Goal: Communication & Community: Answer question/provide support

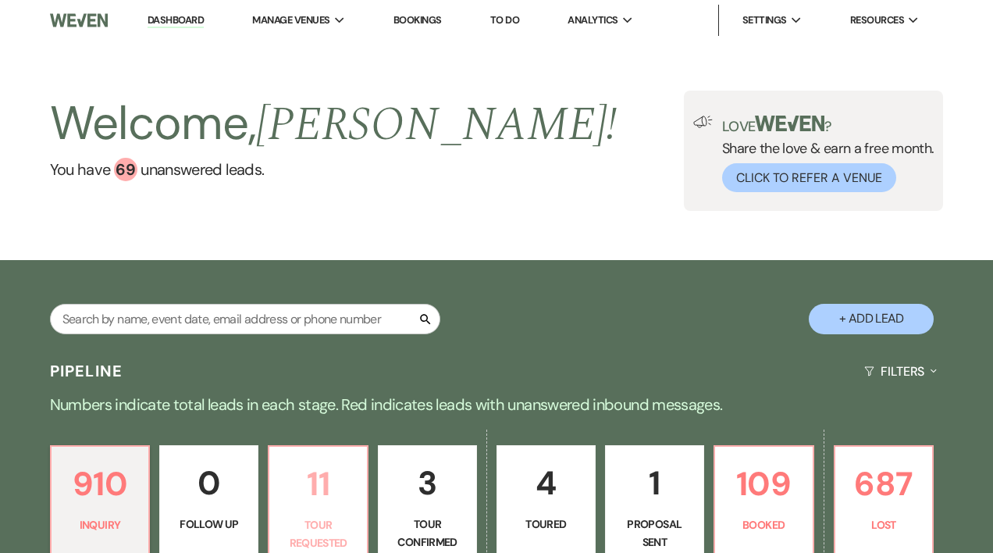
click at [309, 477] on p "11" at bounding box center [318, 484] width 79 height 52
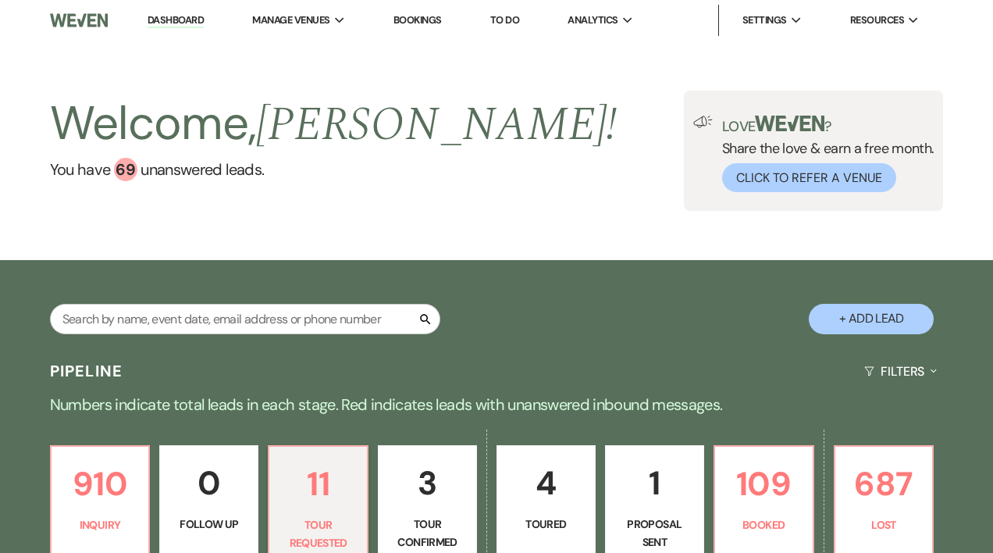
select select "2"
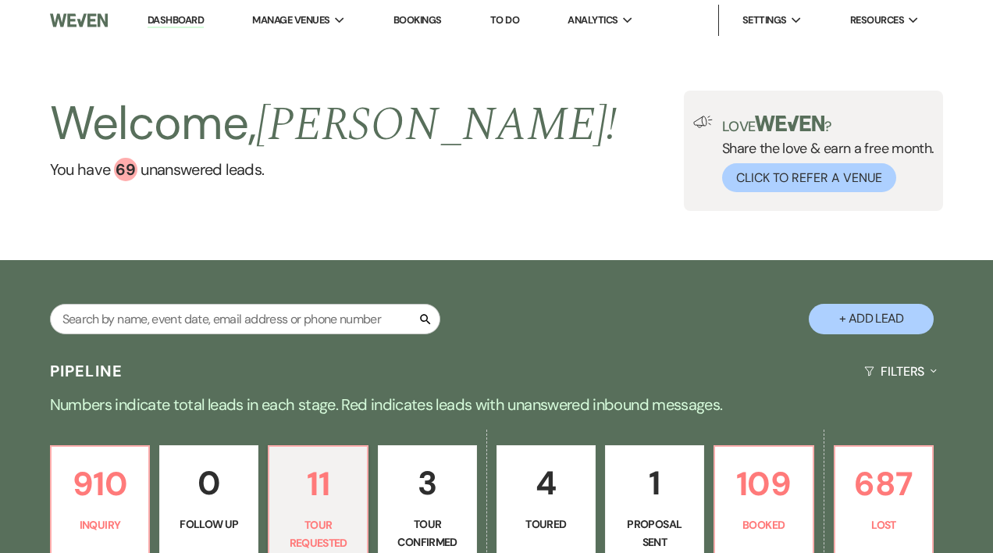
select select "2"
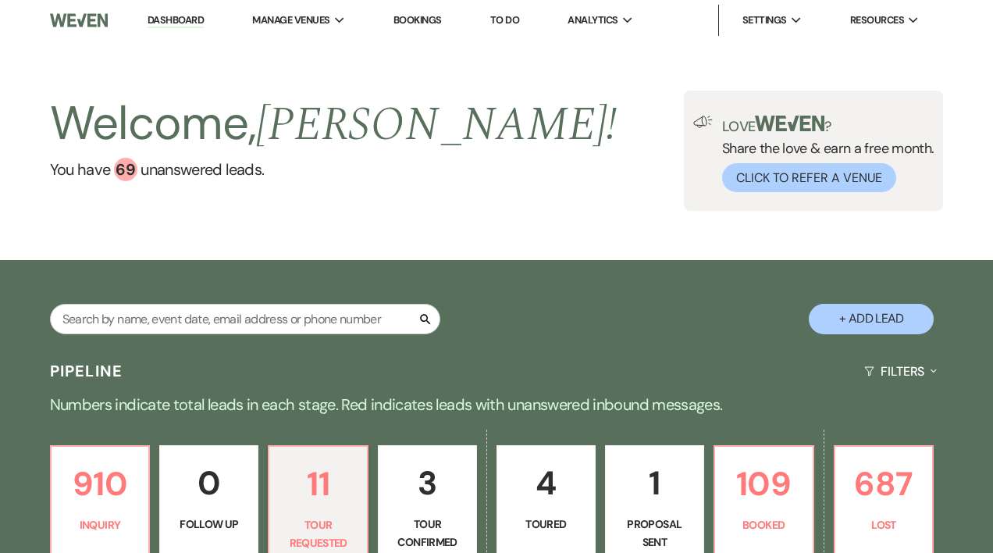
select select "2"
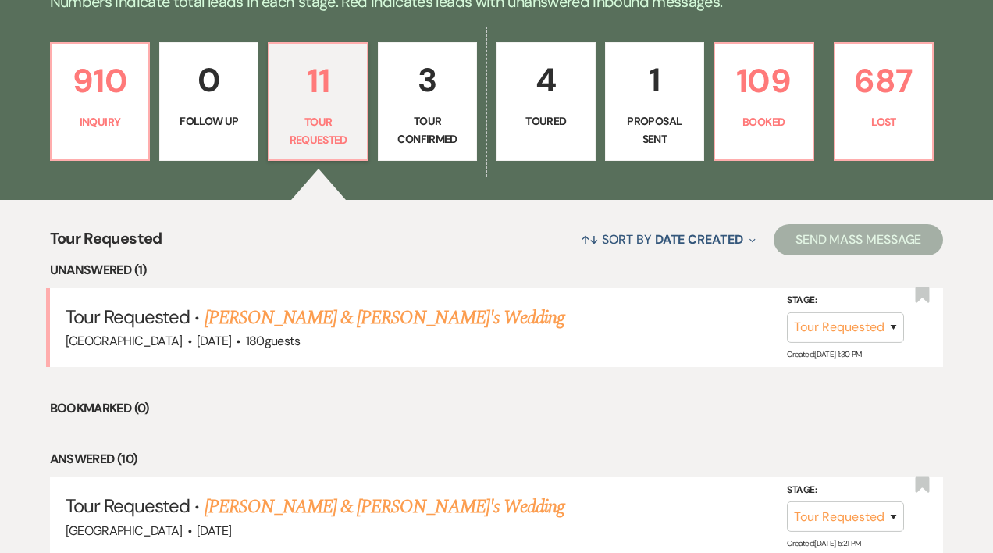
scroll to position [401, 0]
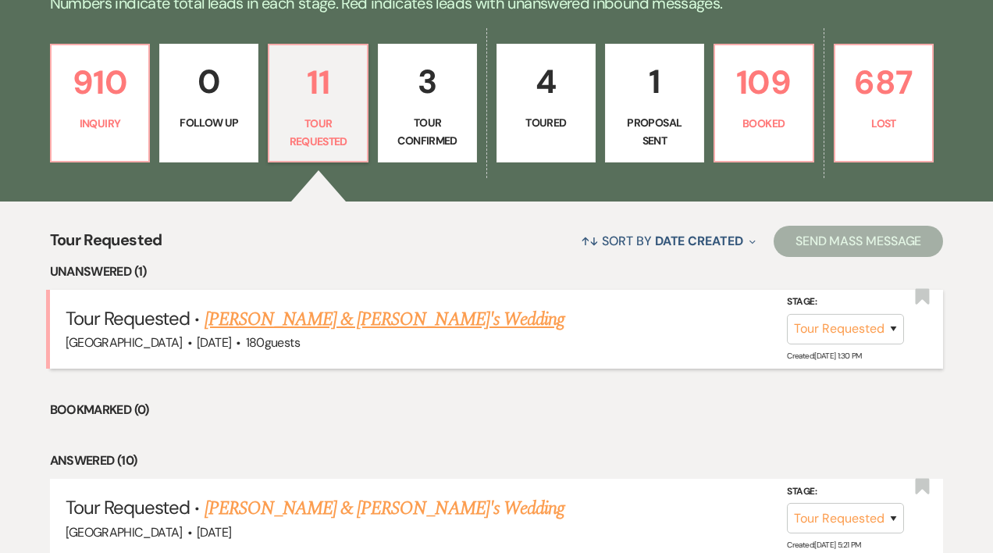
click at [426, 319] on link "[PERSON_NAME] & [PERSON_NAME]'s Wedding" at bounding box center [385, 319] width 361 height 28
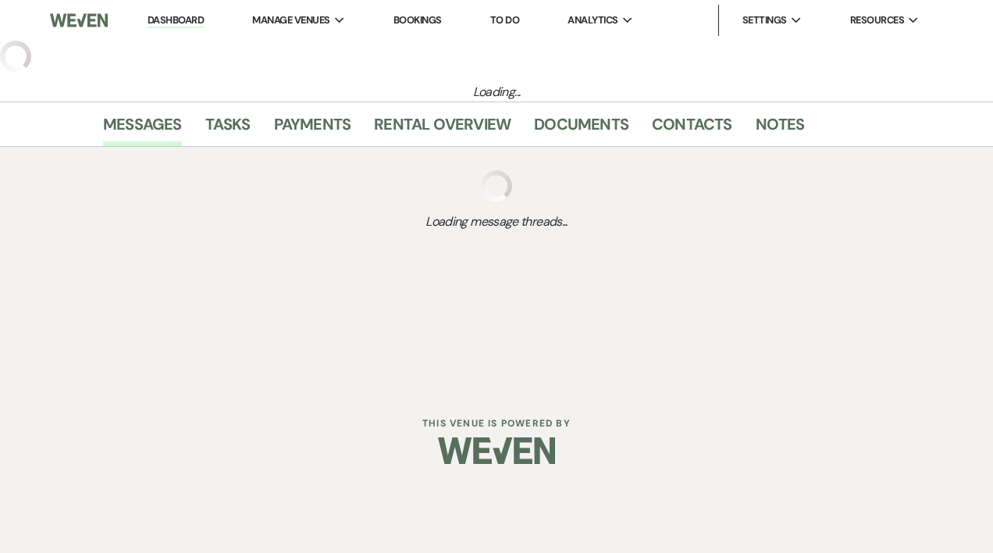
select select "2"
select select "5"
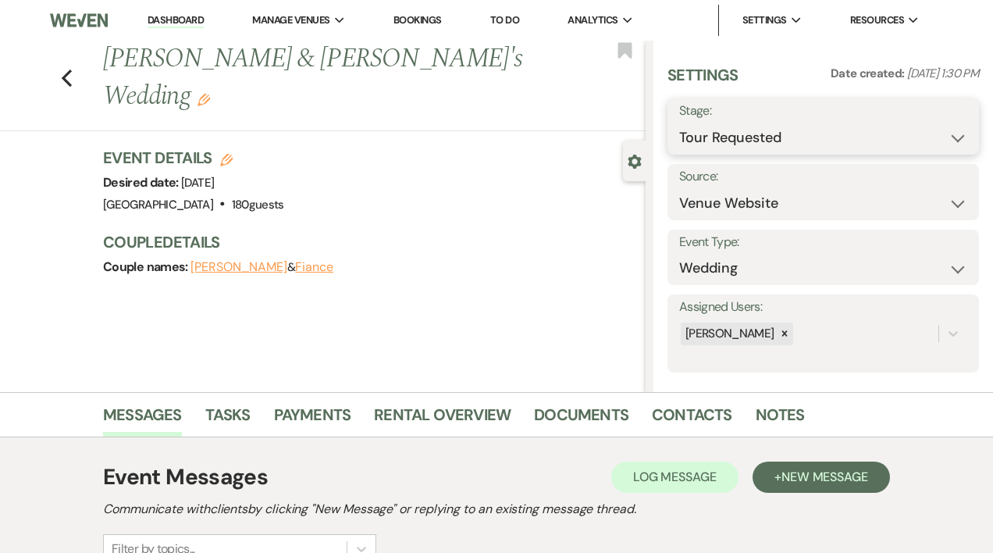
click at [944, 135] on select "Inquiry Follow Up Tour Requested Tour Confirmed Toured Proposal Sent Booked Lost" at bounding box center [823, 138] width 288 height 30
select select "4"
click at [679, 123] on select "Inquiry Follow Up Tour Requested Tour Confirmed Toured Proposal Sent Booked Lost" at bounding box center [823, 138] width 288 height 30
click at [926, 129] on button "Save" at bounding box center [947, 126] width 64 height 31
click at [173, 16] on link "Dashboard" at bounding box center [176, 20] width 56 height 15
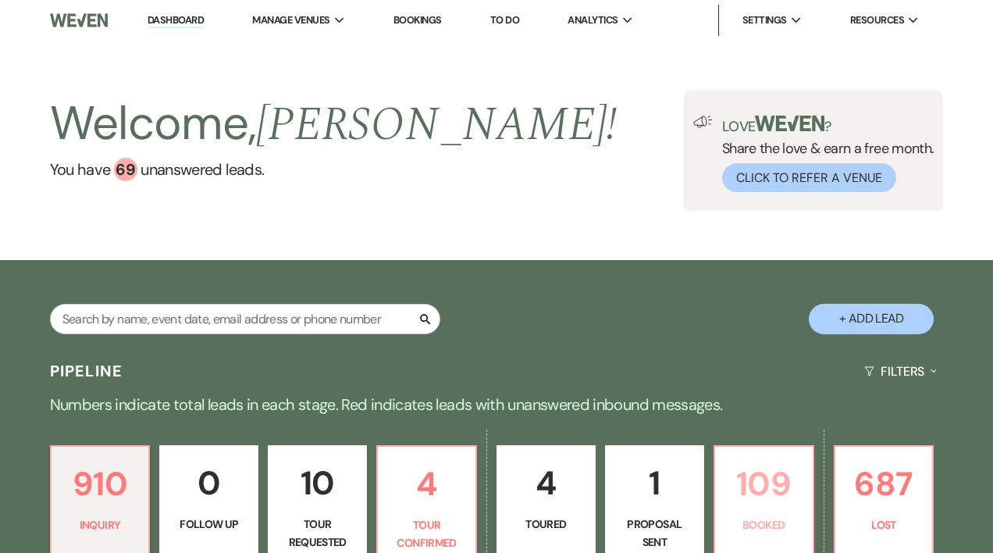
click at [772, 473] on p "109" at bounding box center [764, 484] width 79 height 52
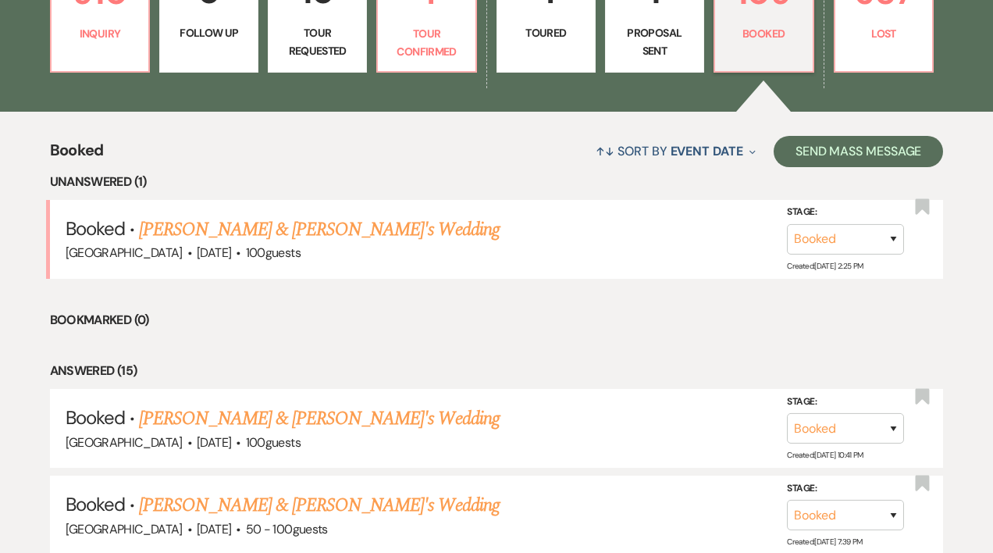
scroll to position [495, 0]
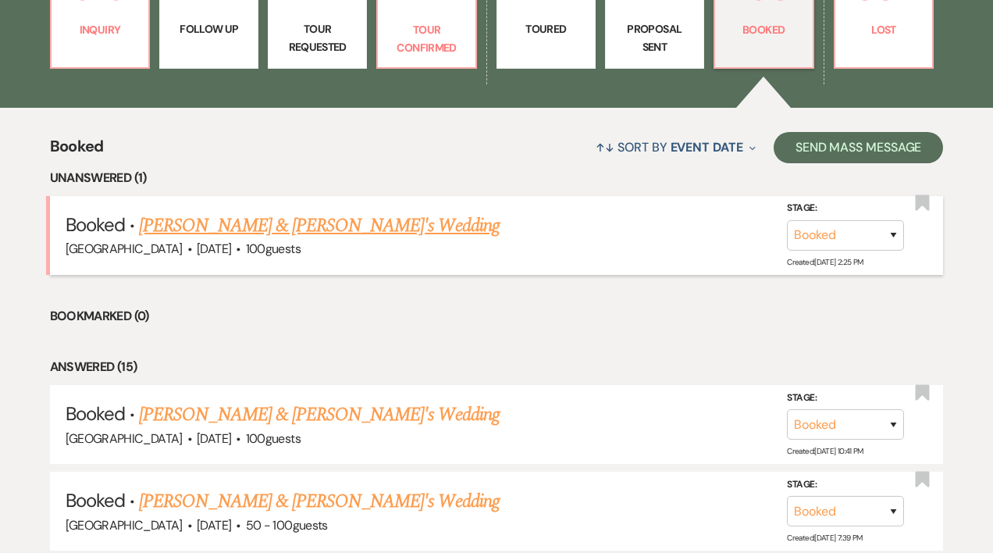
click at [173, 229] on link "[PERSON_NAME] & [PERSON_NAME]'s Wedding" at bounding box center [319, 226] width 361 height 28
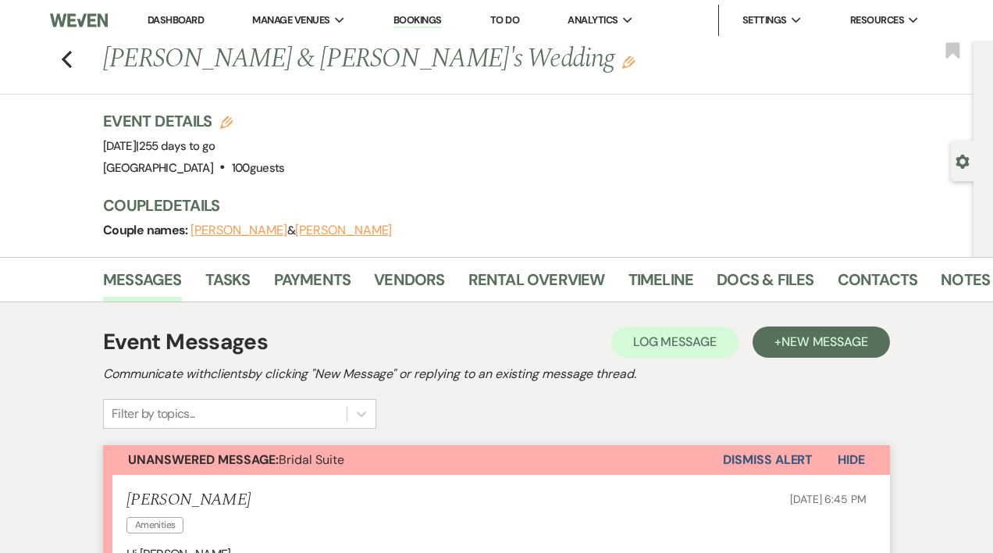
click at [166, 20] on link "Dashboard" at bounding box center [176, 19] width 56 height 13
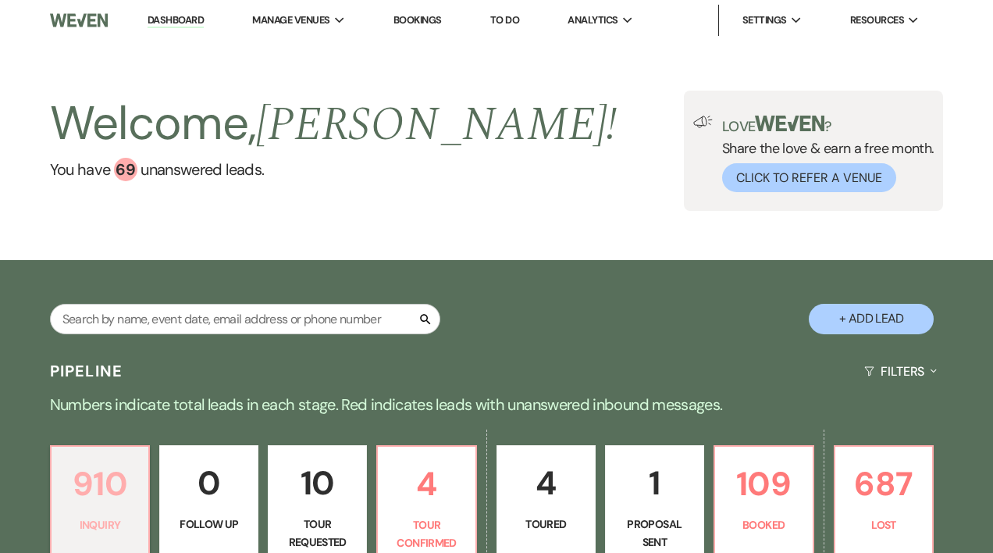
click at [98, 492] on p "910" at bounding box center [100, 484] width 79 height 52
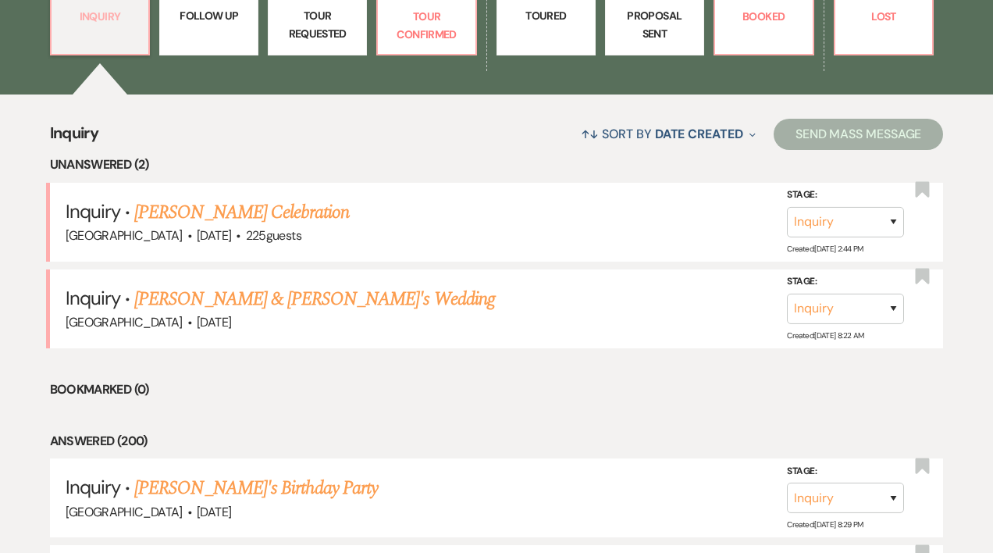
scroll to position [522, 0]
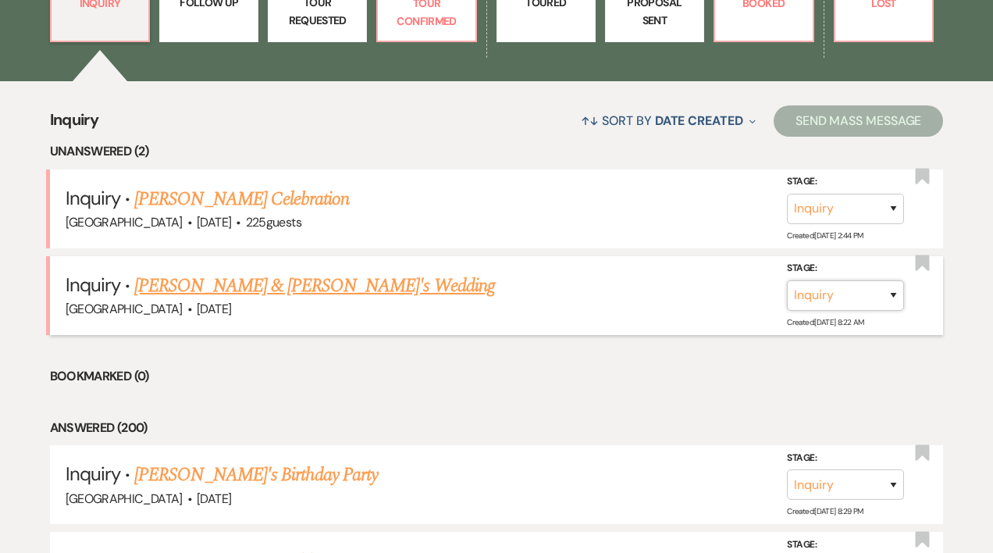
click at [893, 293] on select "Inquiry Follow Up Tour Requested Tour Confirmed Toured Proposal Sent Booked Lost" at bounding box center [845, 295] width 117 height 30
select select "8"
click at [787, 280] on select "Inquiry Follow Up Tour Requested Tour Confirmed Toured Proposal Sent Booked Lost" at bounding box center [845, 295] width 117 height 30
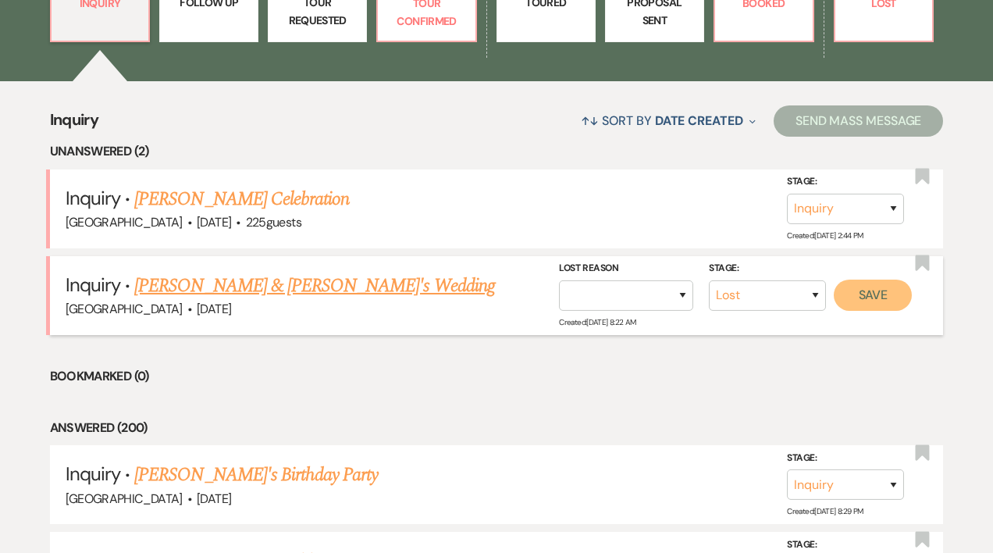
click at [860, 291] on button "Save" at bounding box center [873, 295] width 78 height 31
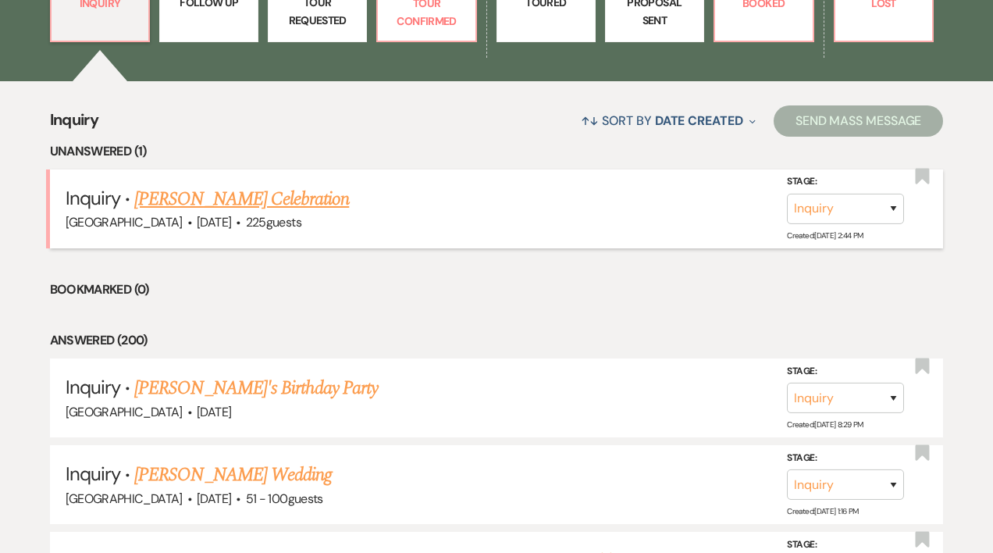
click at [237, 201] on link "[PERSON_NAME] Celebration" at bounding box center [241, 199] width 215 height 28
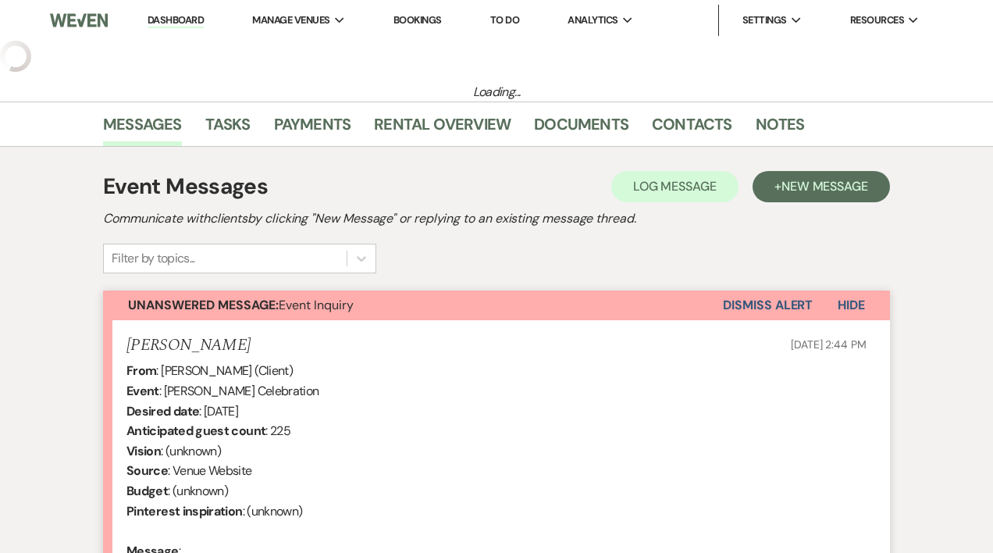
select select "5"
select select "13"
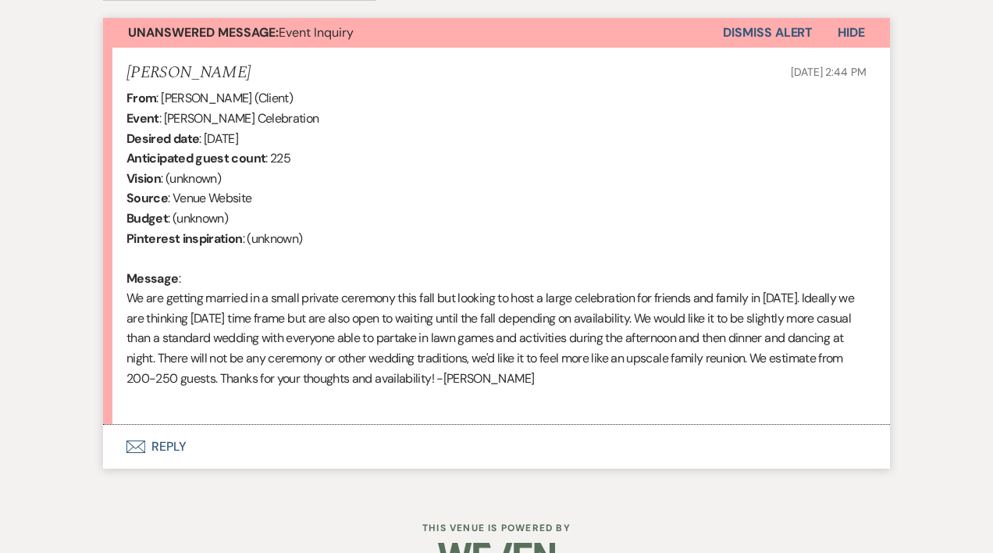
scroll to position [564, 0]
click at [173, 445] on button "Envelope Reply" at bounding box center [496, 446] width 787 height 44
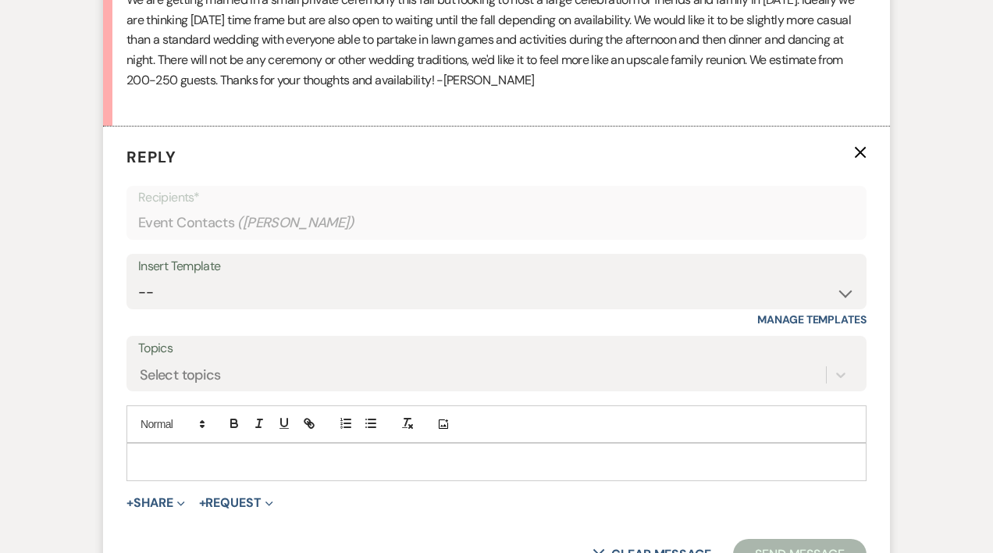
scroll to position [872, 0]
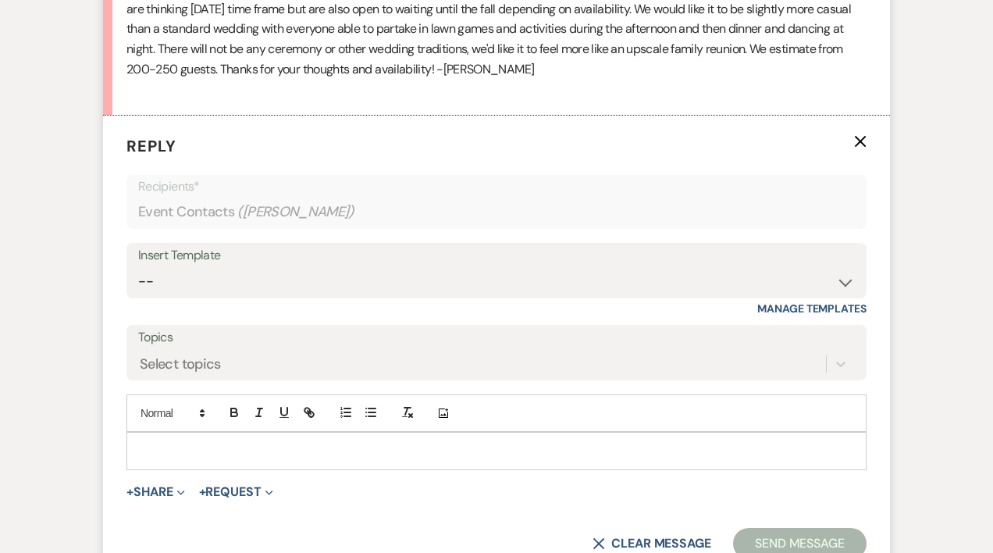
click at [176, 437] on div at bounding box center [496, 451] width 739 height 36
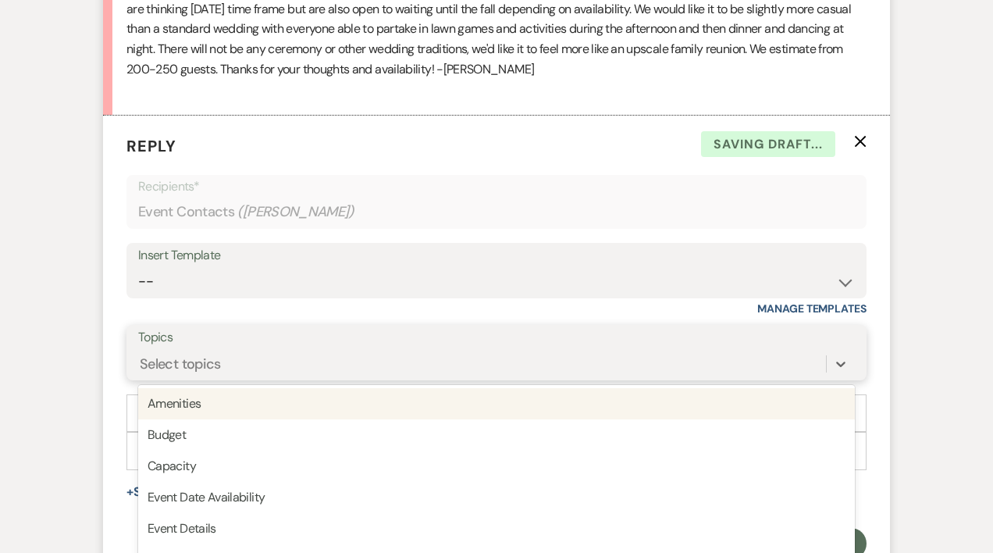
scroll to position [945, 0]
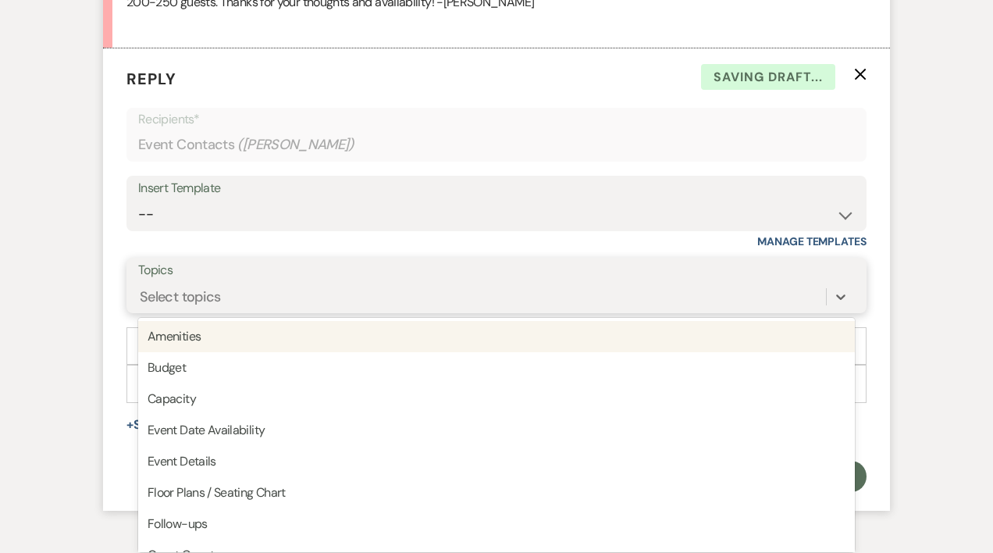
click at [148, 312] on div "option Amenities focused, 1 of 20. 20 results available. Use Up and Down to cho…" at bounding box center [496, 297] width 717 height 30
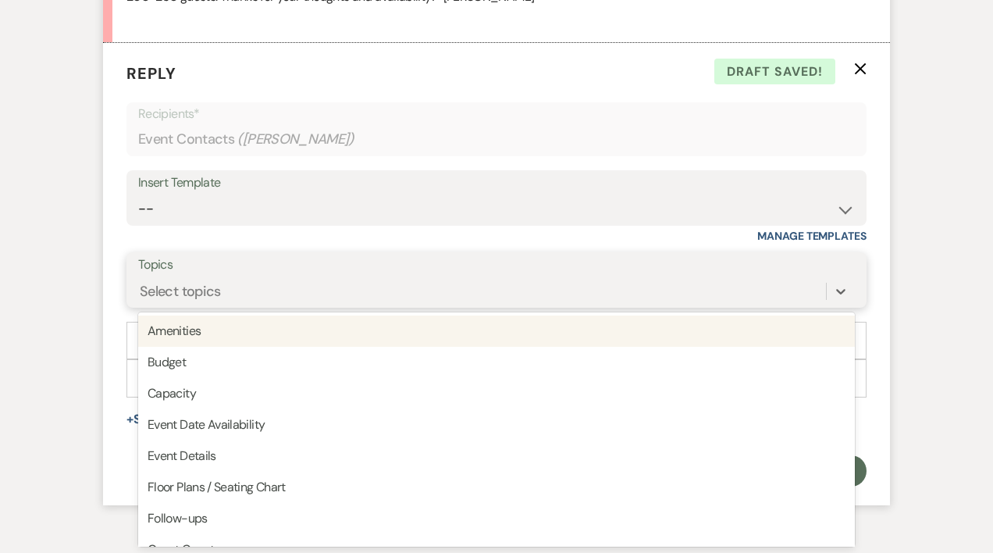
click at [162, 290] on div "Select topics" at bounding box center [180, 291] width 81 height 21
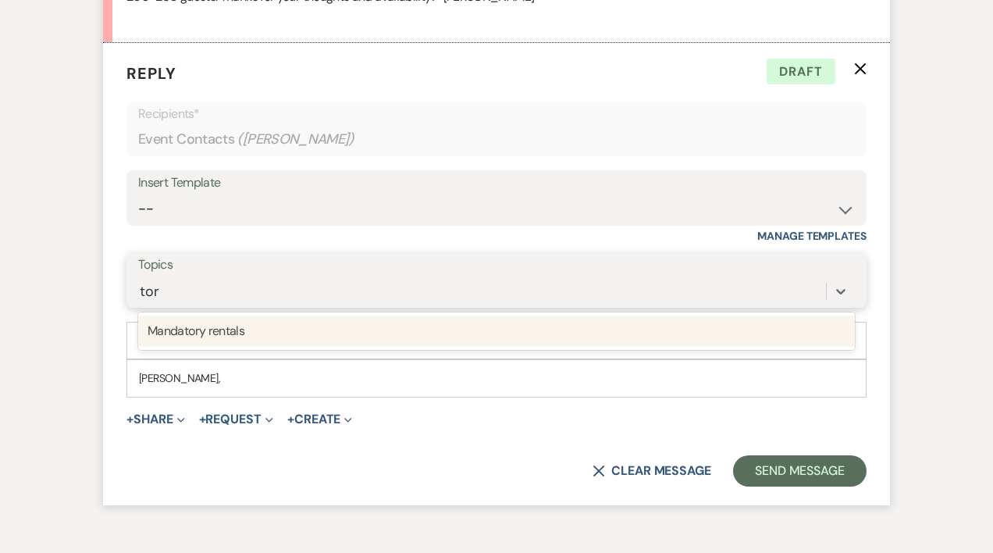
type input "to"
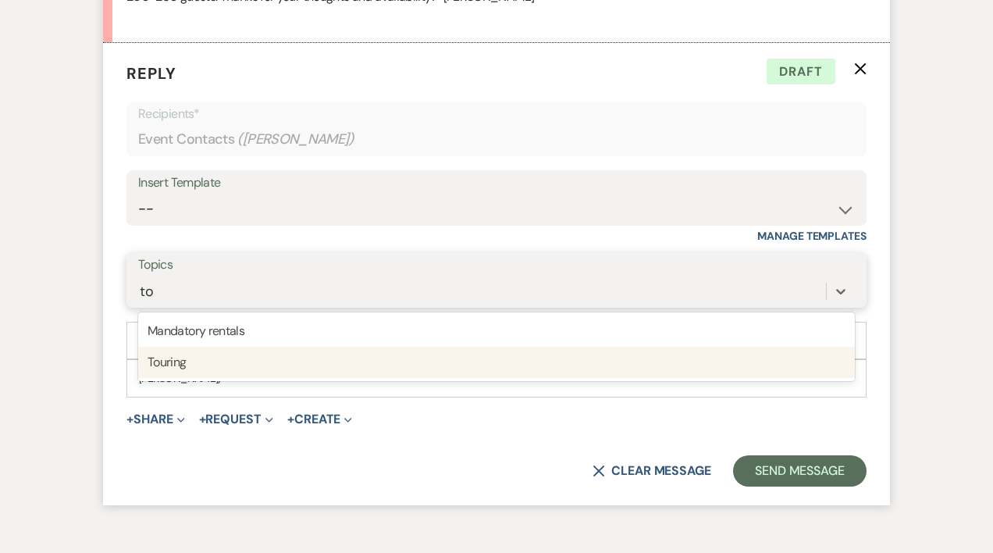
click at [162, 363] on div "Touring" at bounding box center [496, 362] width 717 height 31
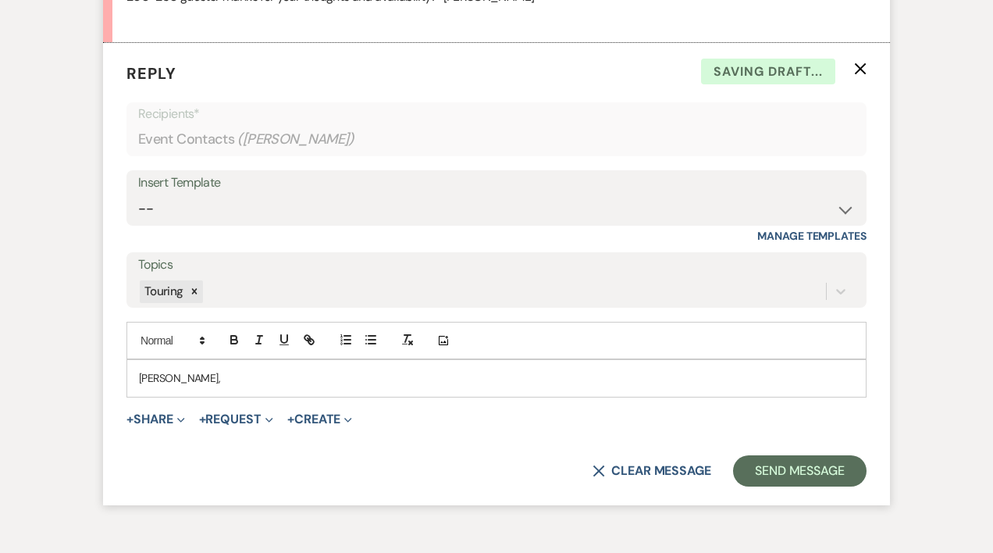
click at [189, 380] on p "[PERSON_NAME]," at bounding box center [496, 377] width 715 height 17
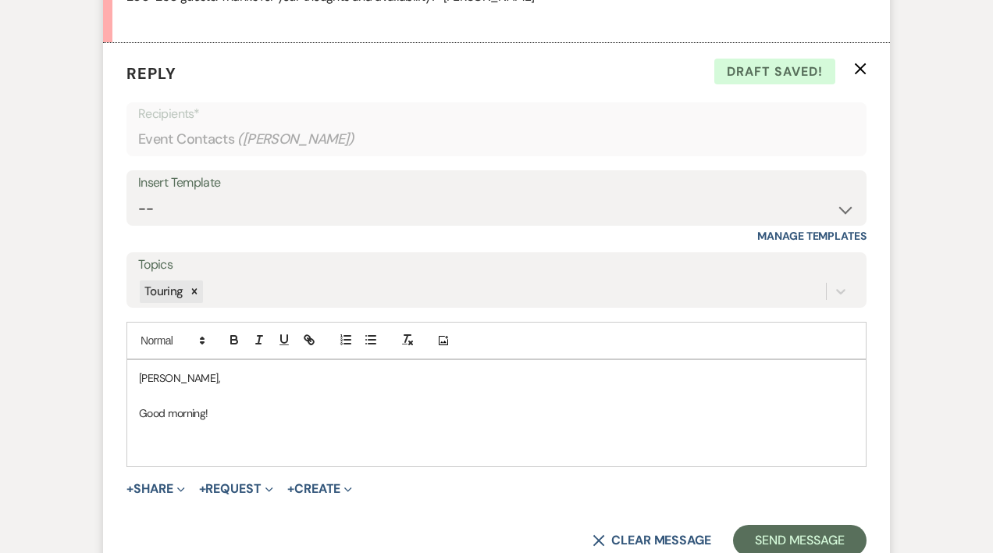
click at [223, 413] on p "Good morning!" at bounding box center [496, 412] width 715 height 17
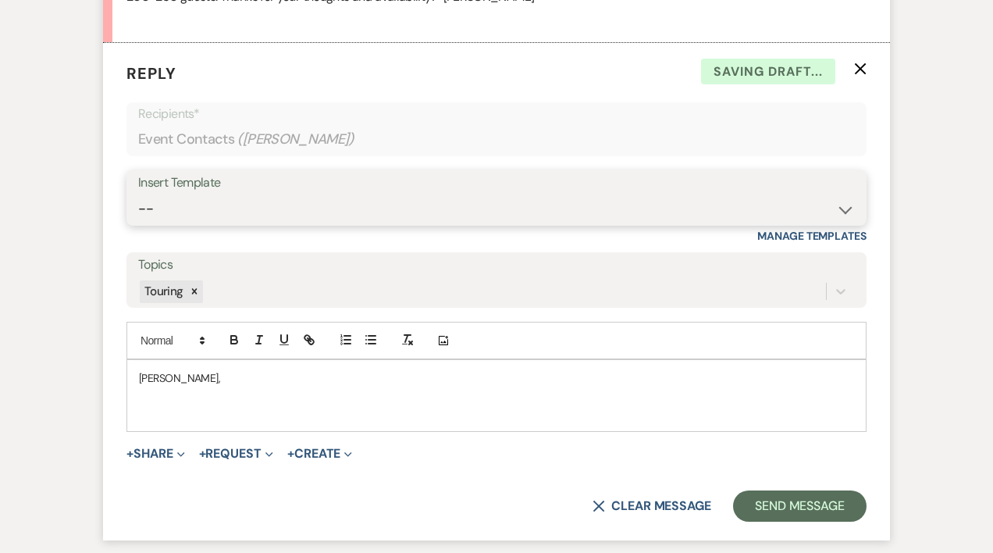
click at [152, 208] on select "-- Weven Planning Portal Introduction (Booked Events) Initial Inquiry Response …" at bounding box center [496, 209] width 717 height 30
select select "389"
click at [138, 194] on select "-- Weven Planning Portal Introduction (Booked Events) Initial Inquiry Response …" at bounding box center [496, 209] width 717 height 30
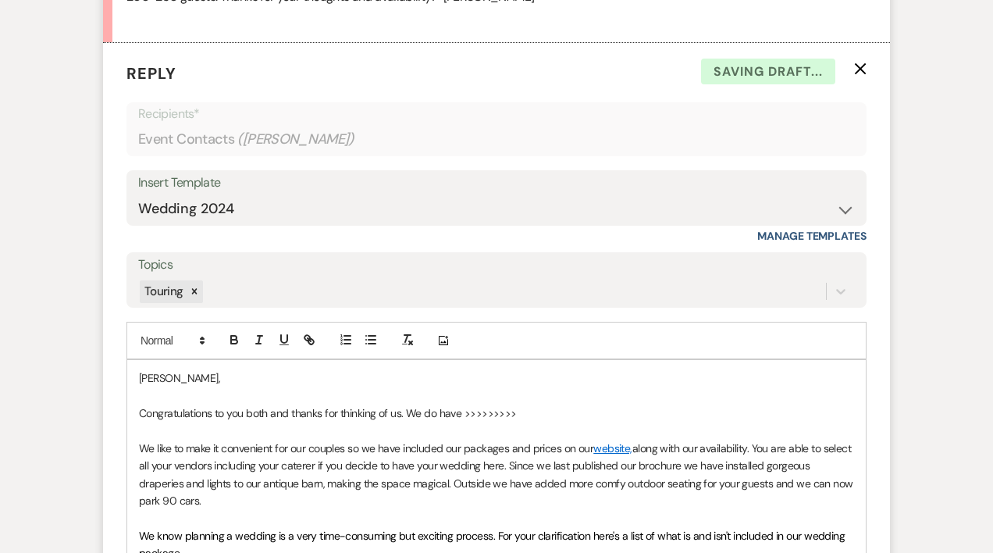
click at [536, 409] on p "Congratulations to you both and thanks for thinking of us. We do have >>>>>>>>>" at bounding box center [496, 412] width 715 height 17
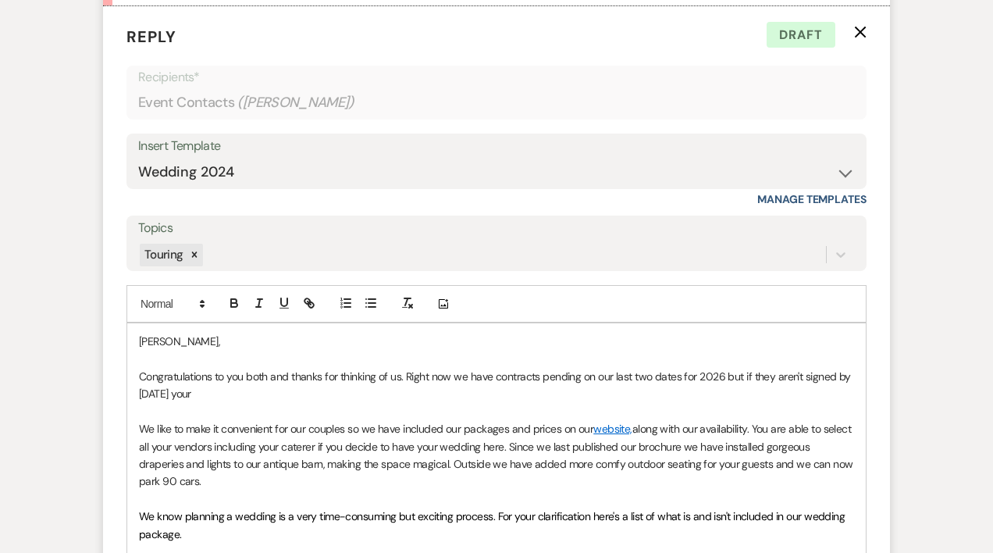
scroll to position [986, 0]
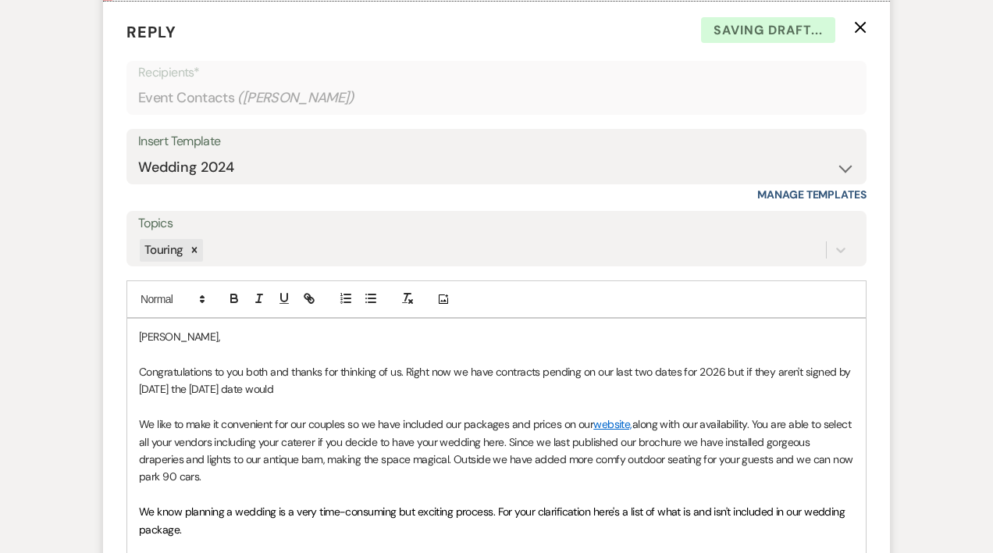
click at [319, 387] on p "Congratulations to you both and thanks for thinking of us. Right now we have co…" at bounding box center [496, 380] width 715 height 35
click at [379, 387] on p "Congratulations to you both and thanks for thinking of us. Right now we have co…" at bounding box center [496, 380] width 715 height 35
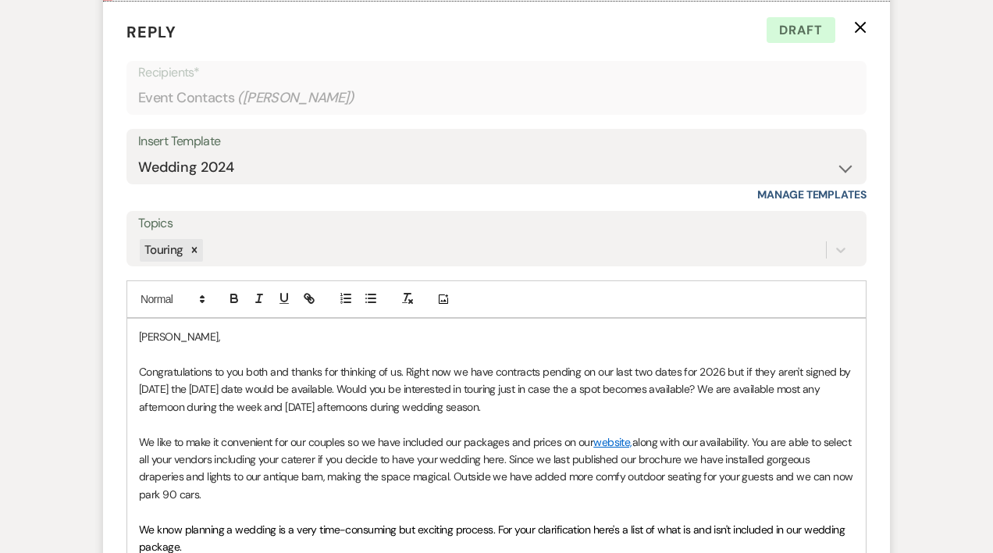
click at [460, 406] on p "Congratulations to you both and thanks for thinking of us. Right now we have co…" at bounding box center [496, 389] width 715 height 52
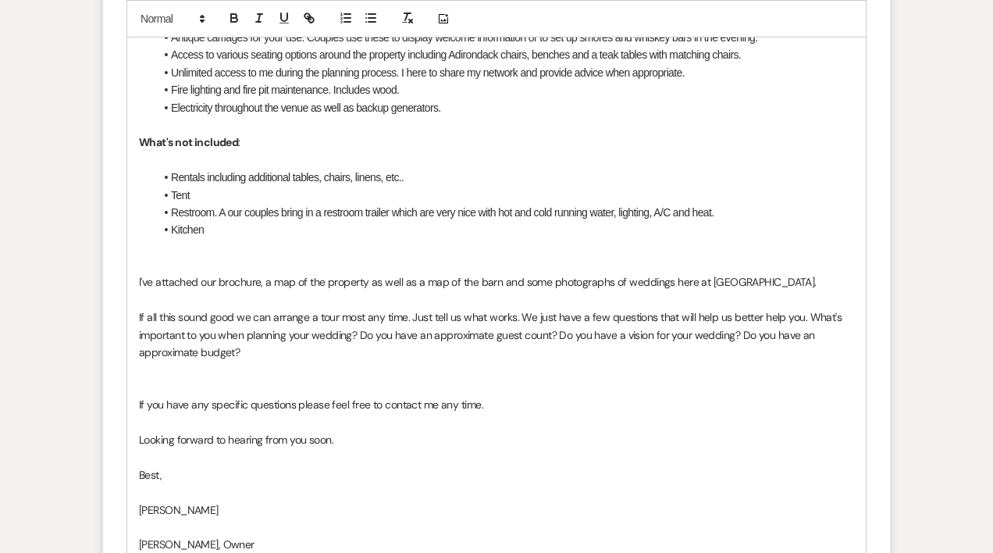
scroll to position [1844, 0]
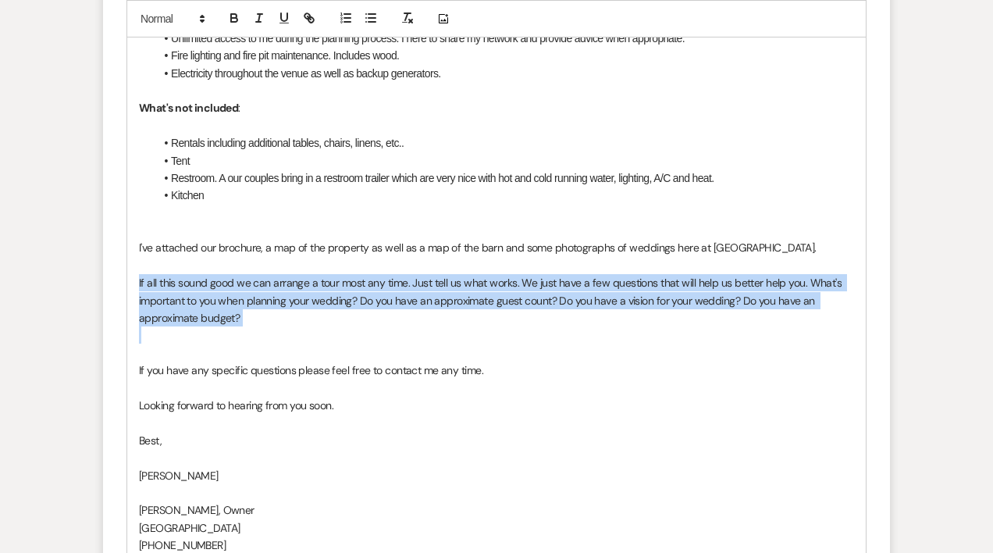
drag, startPoint x: 132, startPoint y: 297, endPoint x: 265, endPoint y: 356, distance: 146.1
click at [265, 356] on div "[PERSON_NAME], Congratulations to you both and thanks for thinking of us. Right…" at bounding box center [496, 11] width 739 height 1103
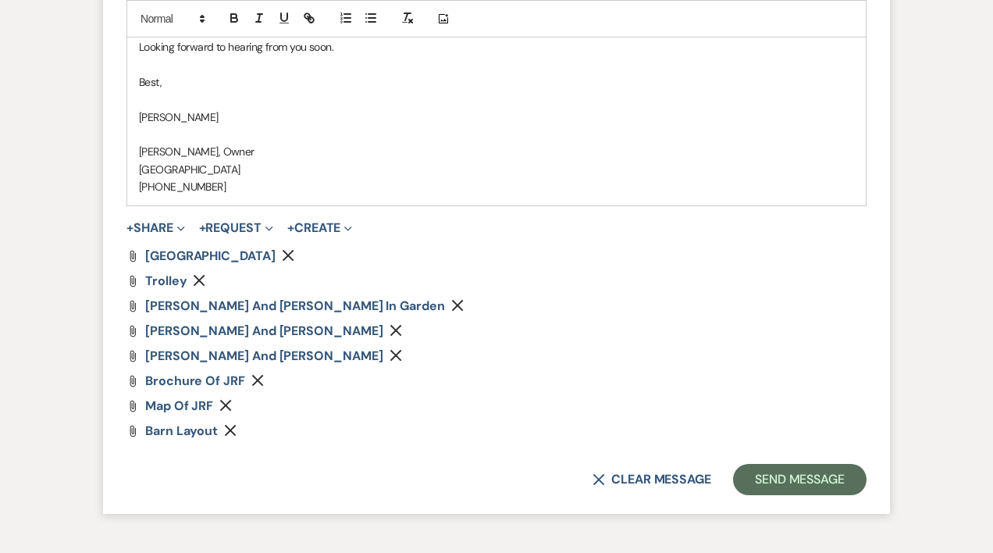
scroll to position [2236, 0]
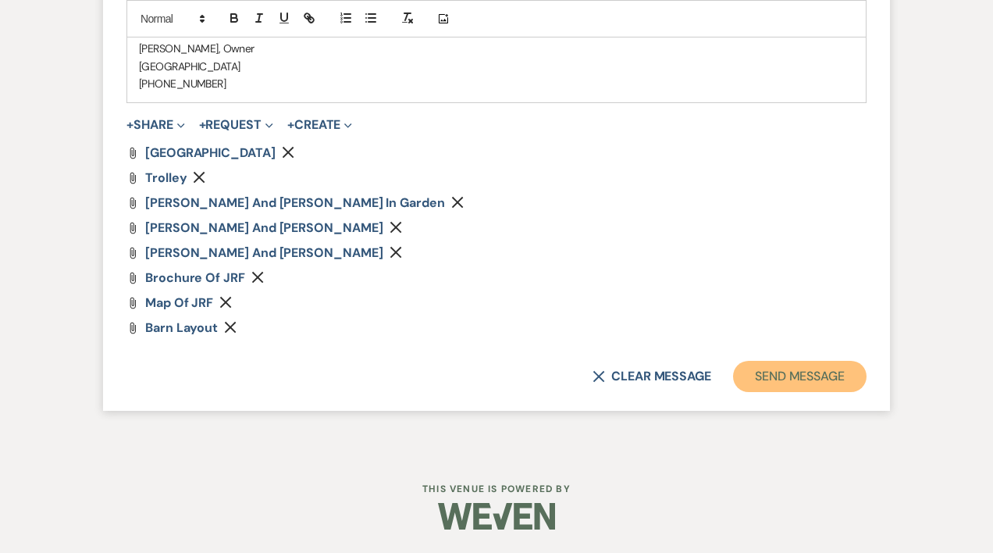
click at [797, 374] on button "Send Message" at bounding box center [800, 376] width 134 height 31
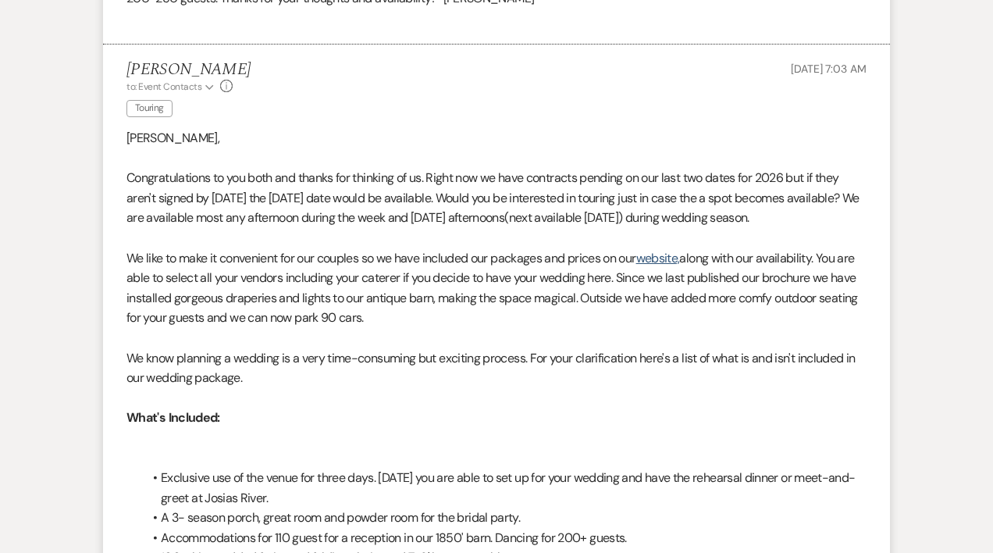
scroll to position [0, 0]
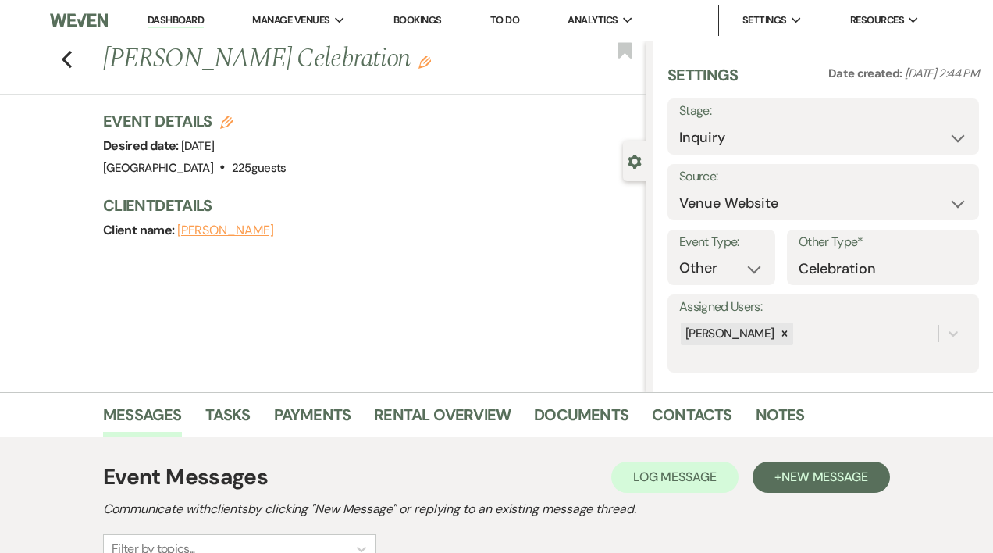
click at [173, 20] on link "Dashboard" at bounding box center [176, 20] width 56 height 15
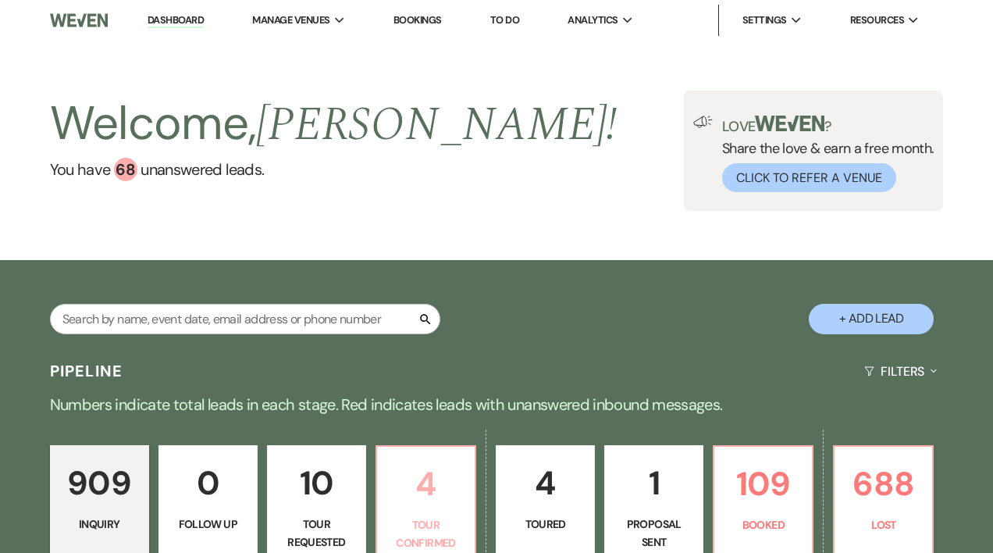
click at [436, 486] on p "4" at bounding box center [426, 484] width 79 height 52
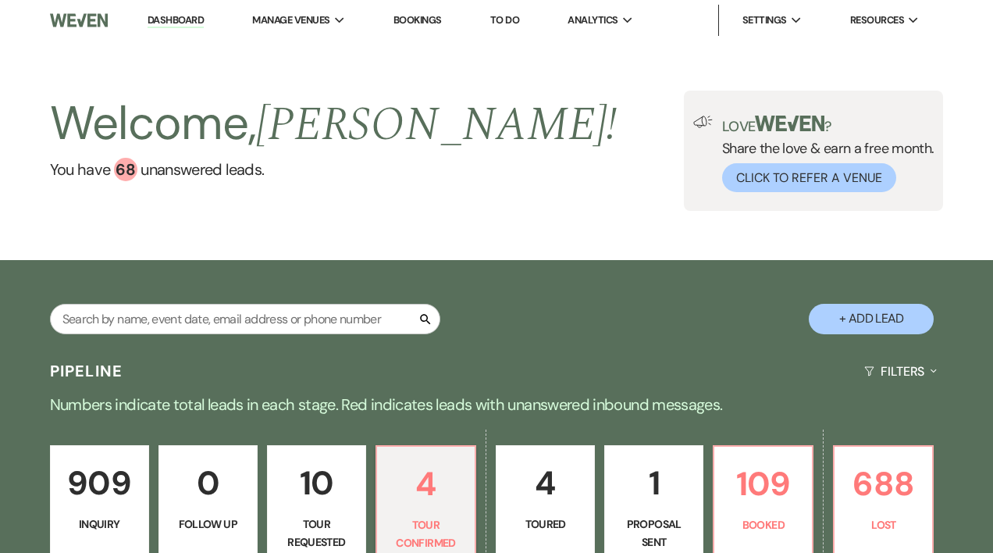
select select "4"
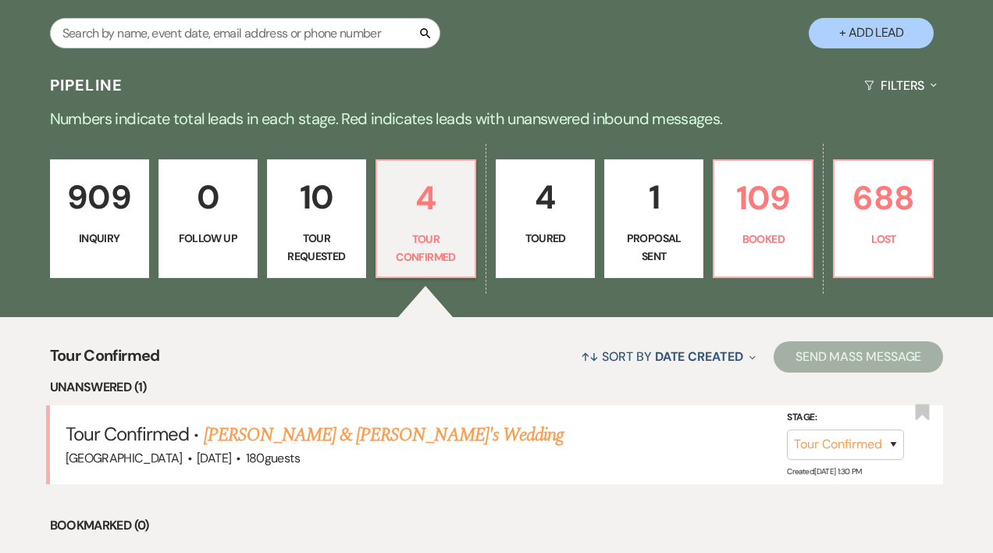
scroll to position [288, 0]
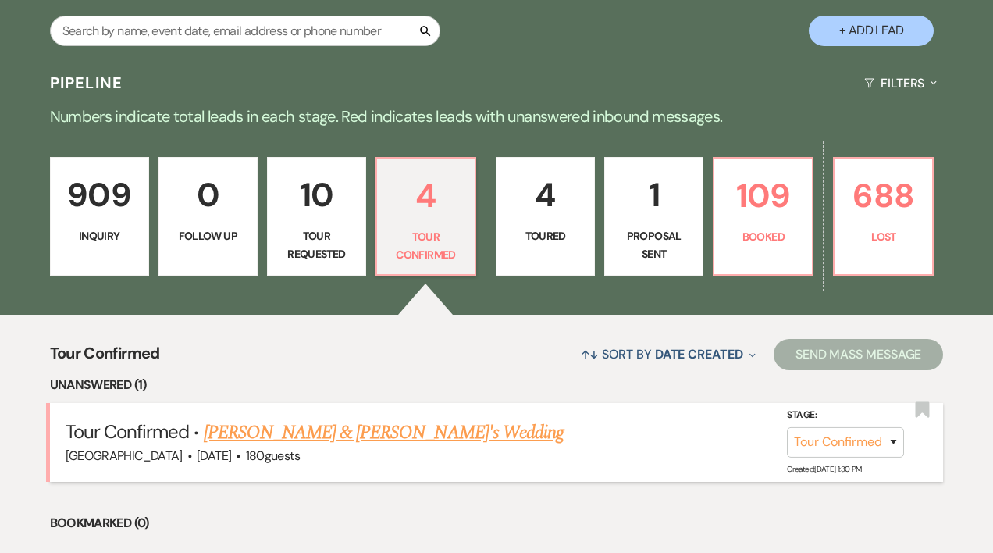
click at [399, 433] on link "[PERSON_NAME] & [PERSON_NAME]'s Wedding" at bounding box center [384, 433] width 361 height 28
select select "4"
select select "5"
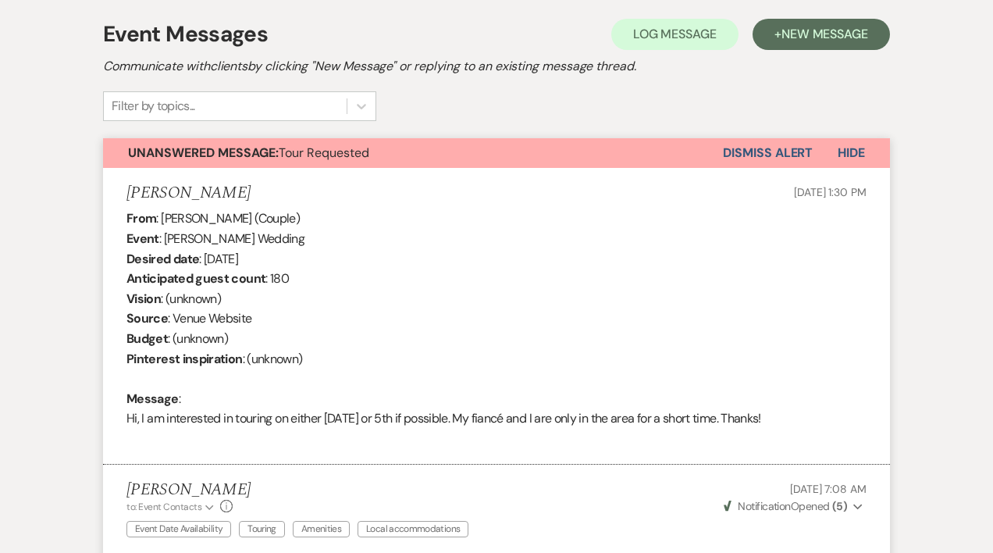
scroll to position [440, 0]
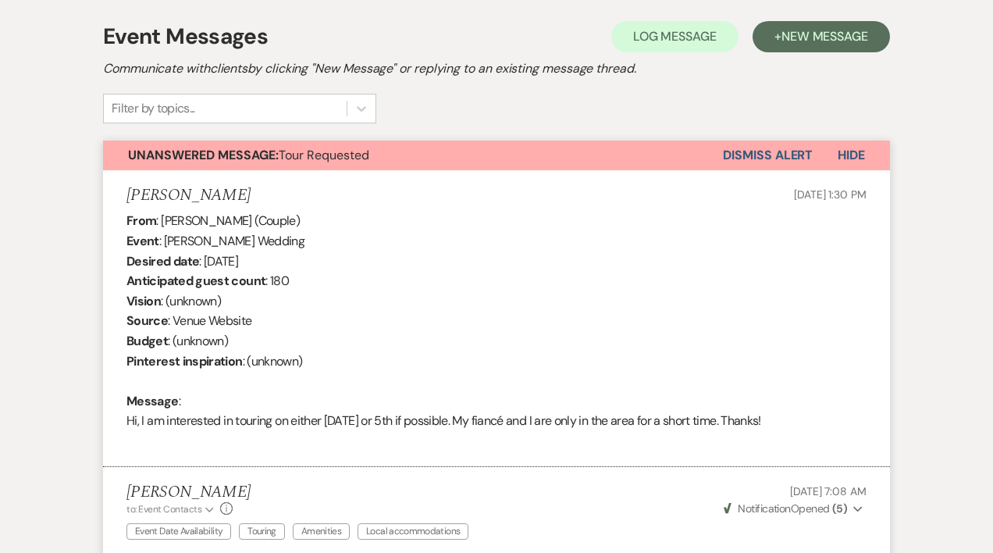
click at [784, 158] on button "Dismiss Alert" at bounding box center [768, 156] width 90 height 30
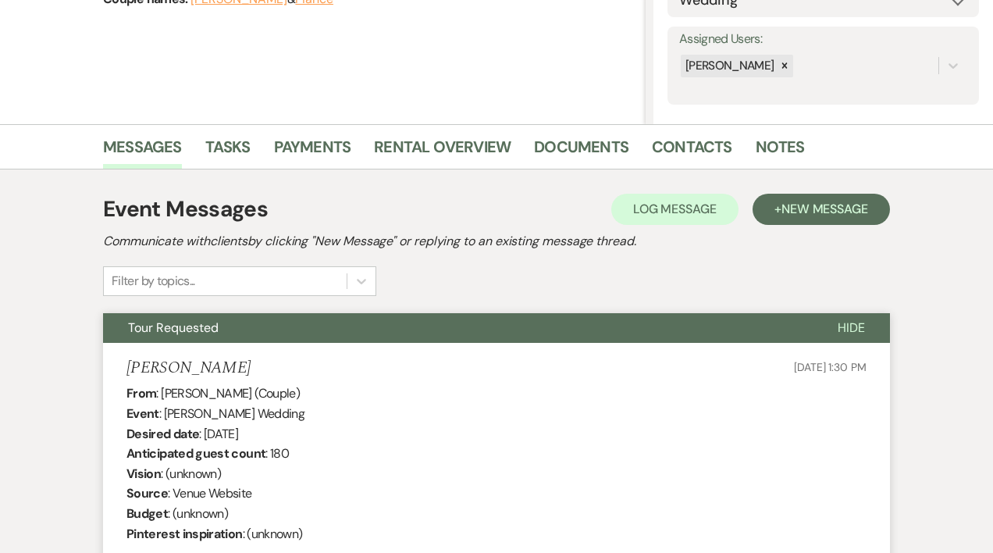
scroll to position [0, 0]
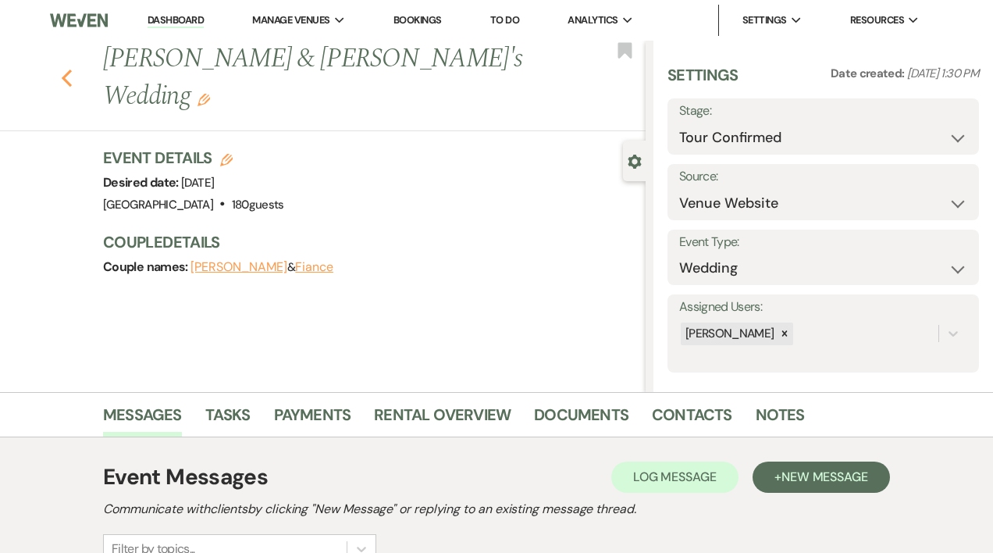
click at [69, 69] on use "button" at bounding box center [67, 77] width 10 height 17
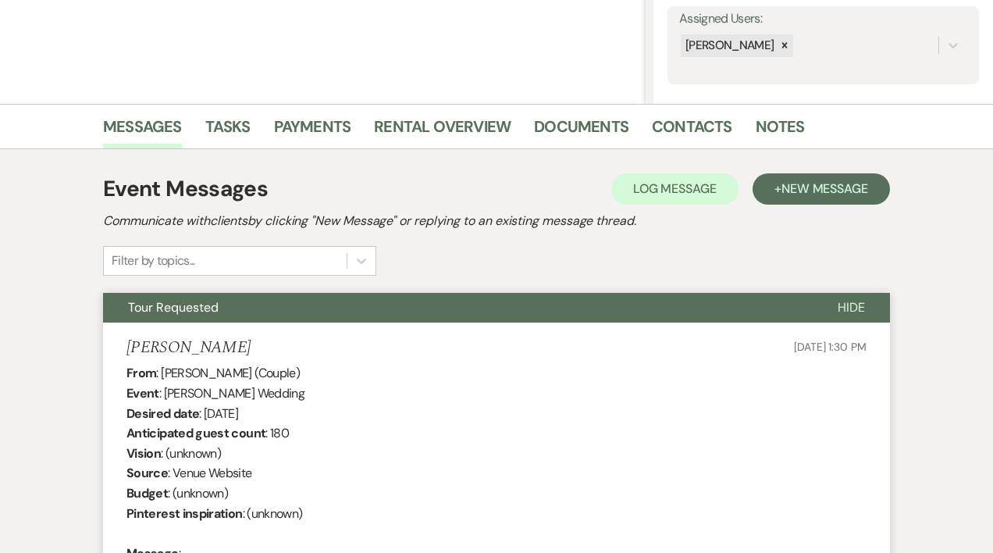
select select "4"
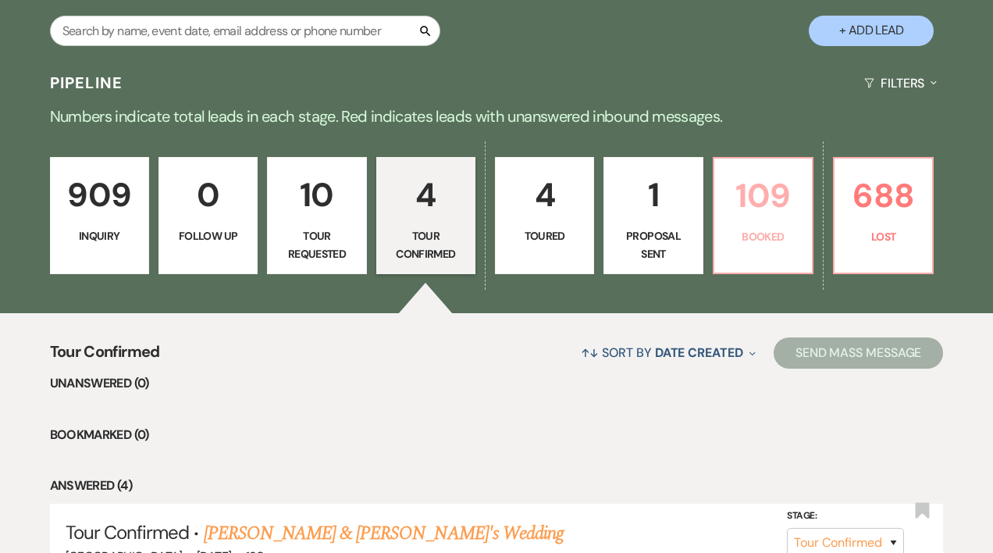
click at [763, 214] on p "109" at bounding box center [763, 195] width 79 height 52
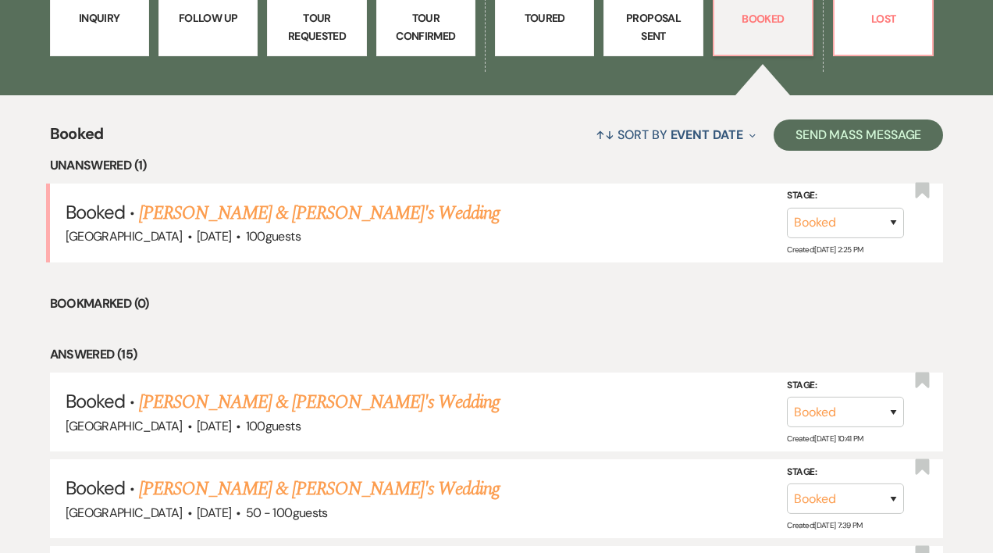
scroll to position [534, 0]
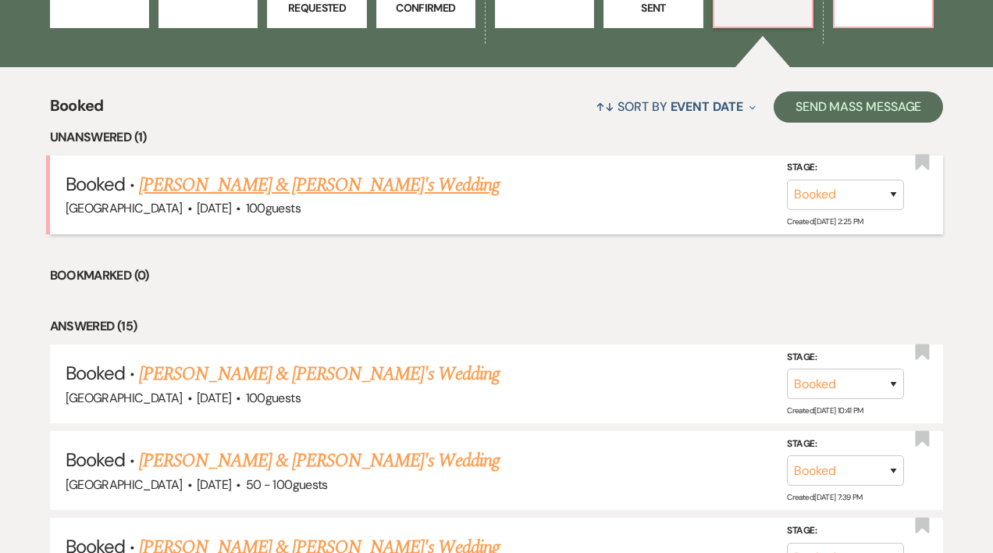
click at [281, 186] on link "[PERSON_NAME] & [PERSON_NAME]'s Wedding" at bounding box center [319, 185] width 361 height 28
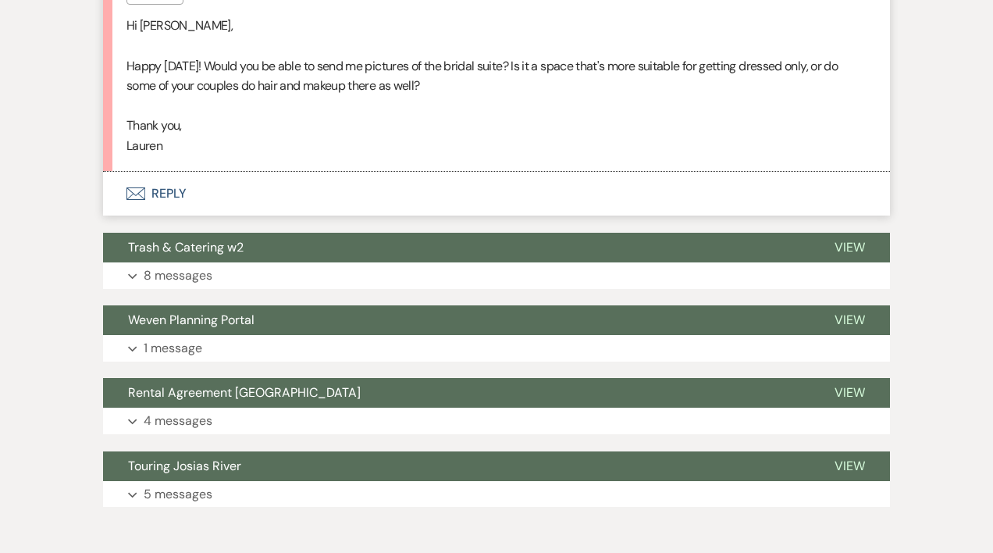
scroll to position [529, 0]
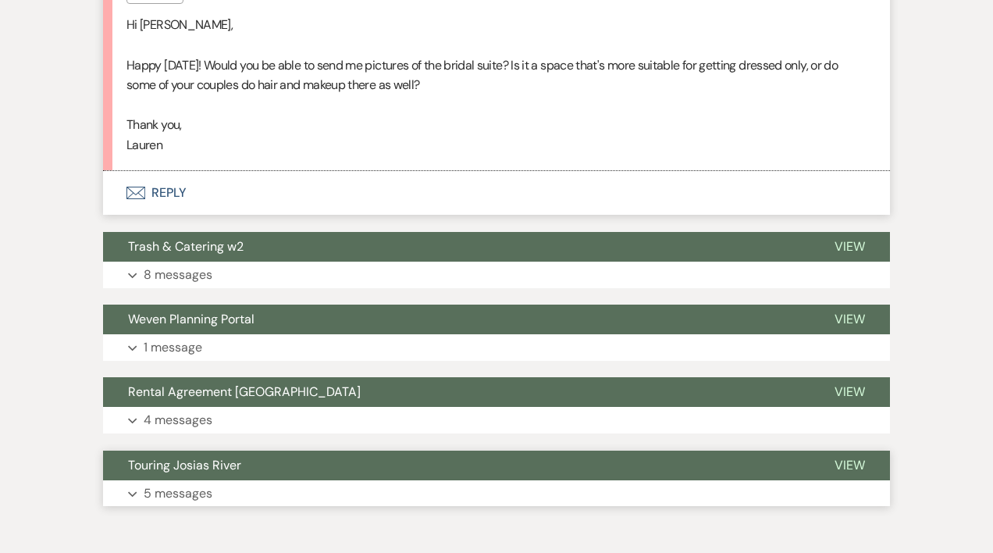
click at [189, 493] on p "5 messages" at bounding box center [178, 493] width 69 height 20
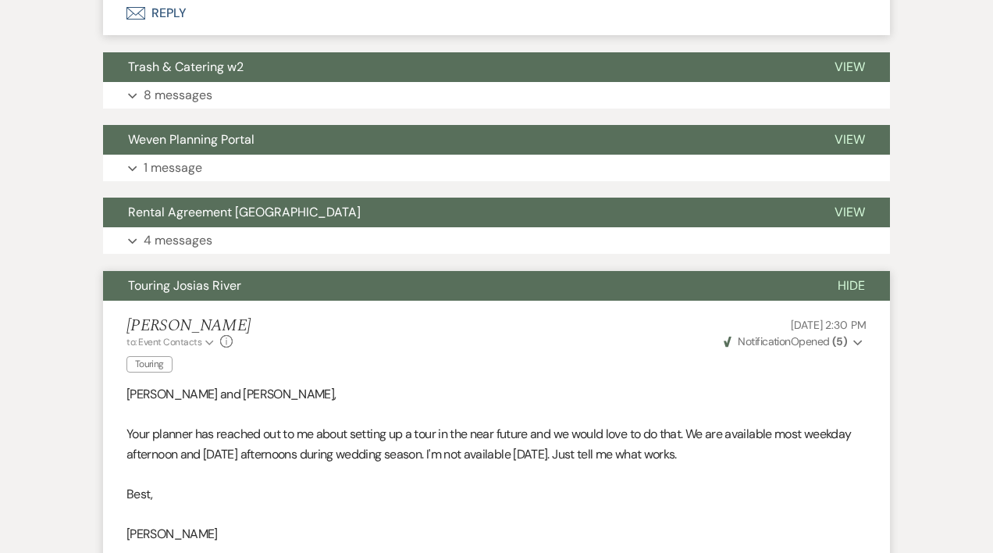
scroll to position [0, 0]
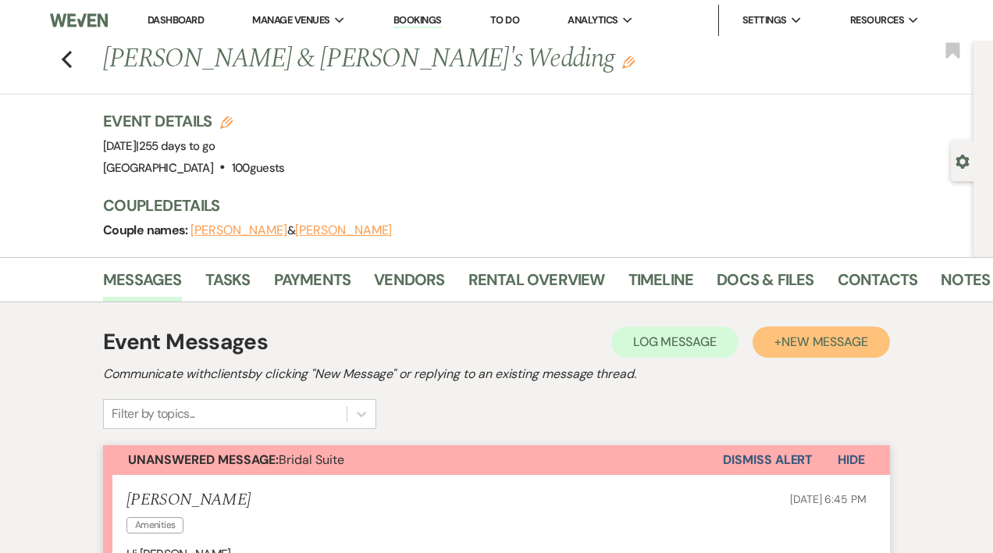
click at [783, 335] on span "New Message" at bounding box center [825, 341] width 87 height 16
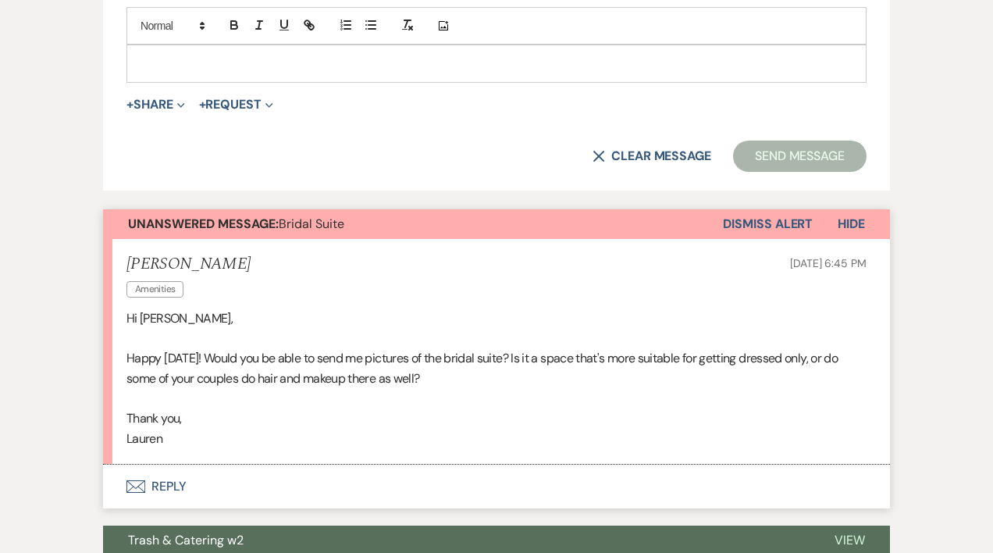
scroll to position [809, 0]
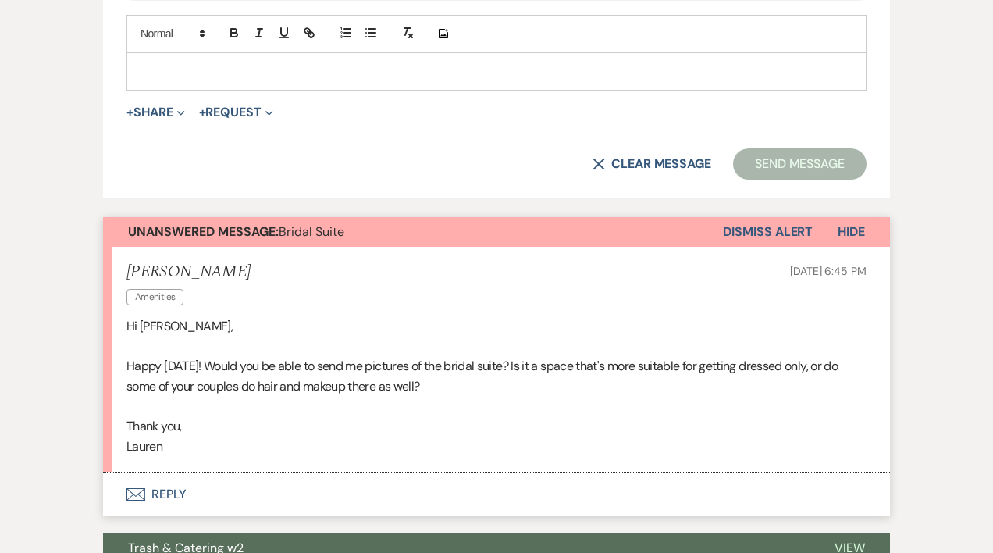
click at [166, 498] on button "Envelope Reply" at bounding box center [496, 494] width 787 height 44
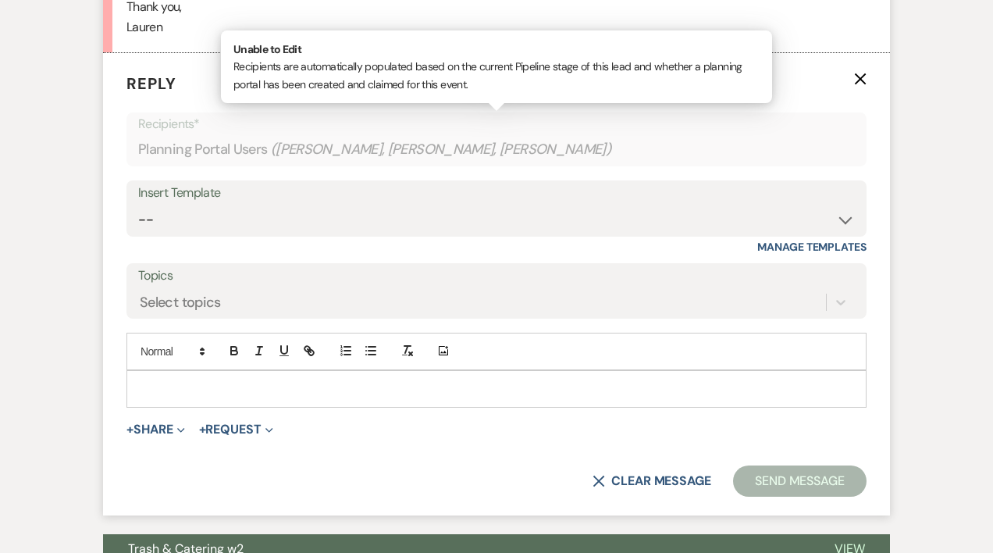
scroll to position [1236, 0]
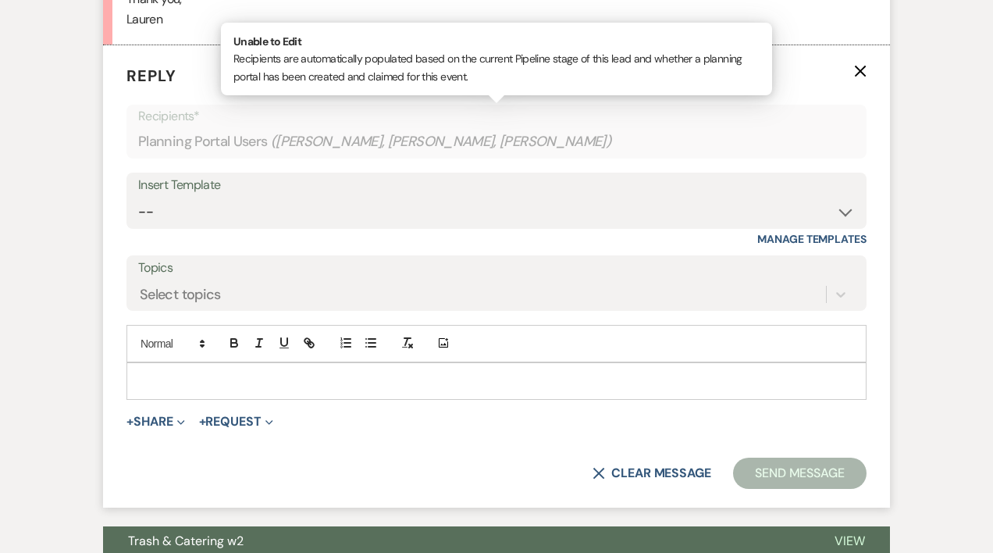
click at [153, 376] on p at bounding box center [496, 380] width 715 height 17
